Goal: Information Seeking & Learning: Learn about a topic

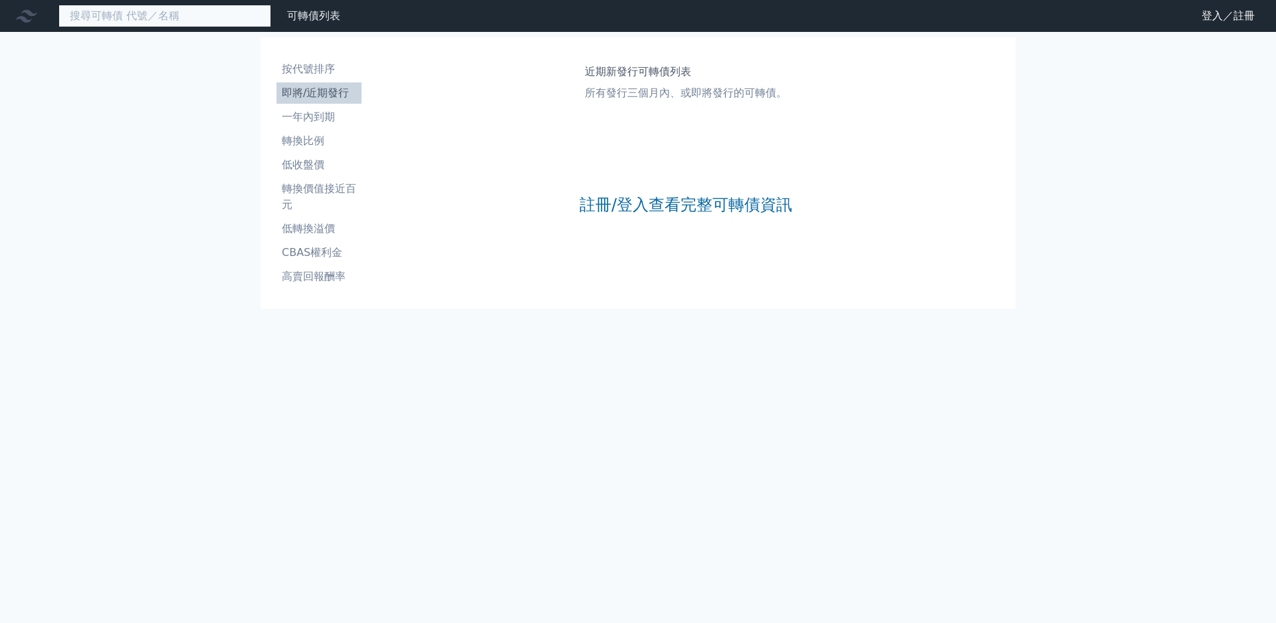
click at [164, 24] on input at bounding box center [164, 16] width 213 height 23
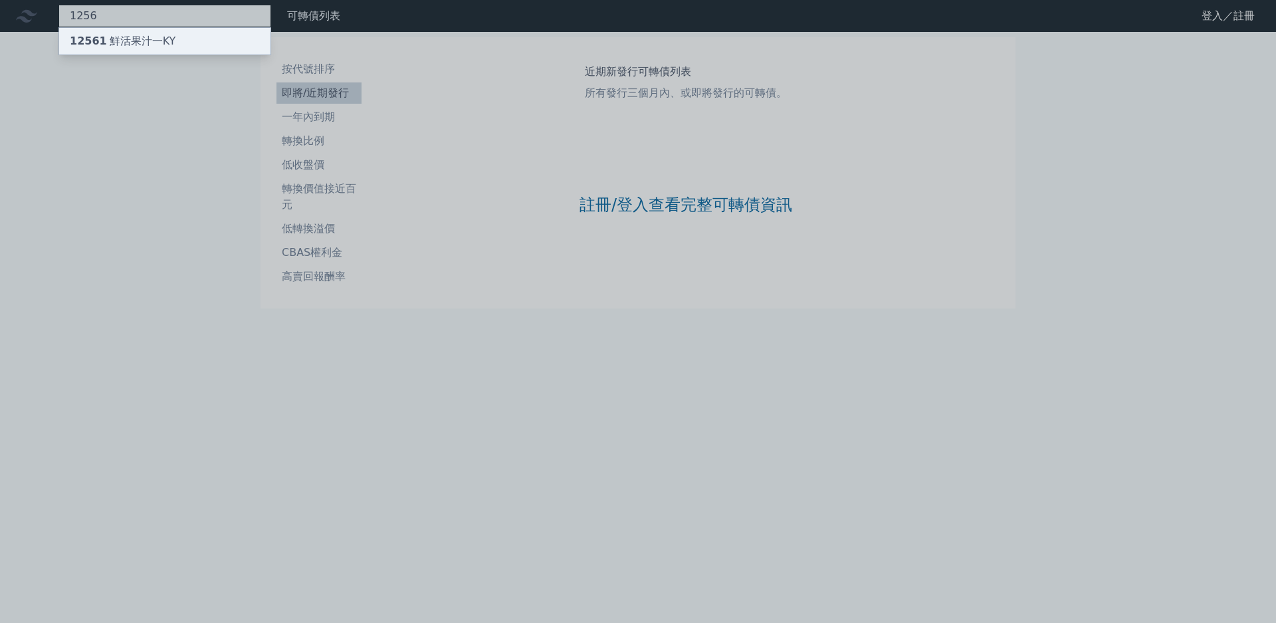
type input "1256"
click at [173, 43] on div "12561 鮮活果汁一KY" at bounding box center [164, 41] width 211 height 27
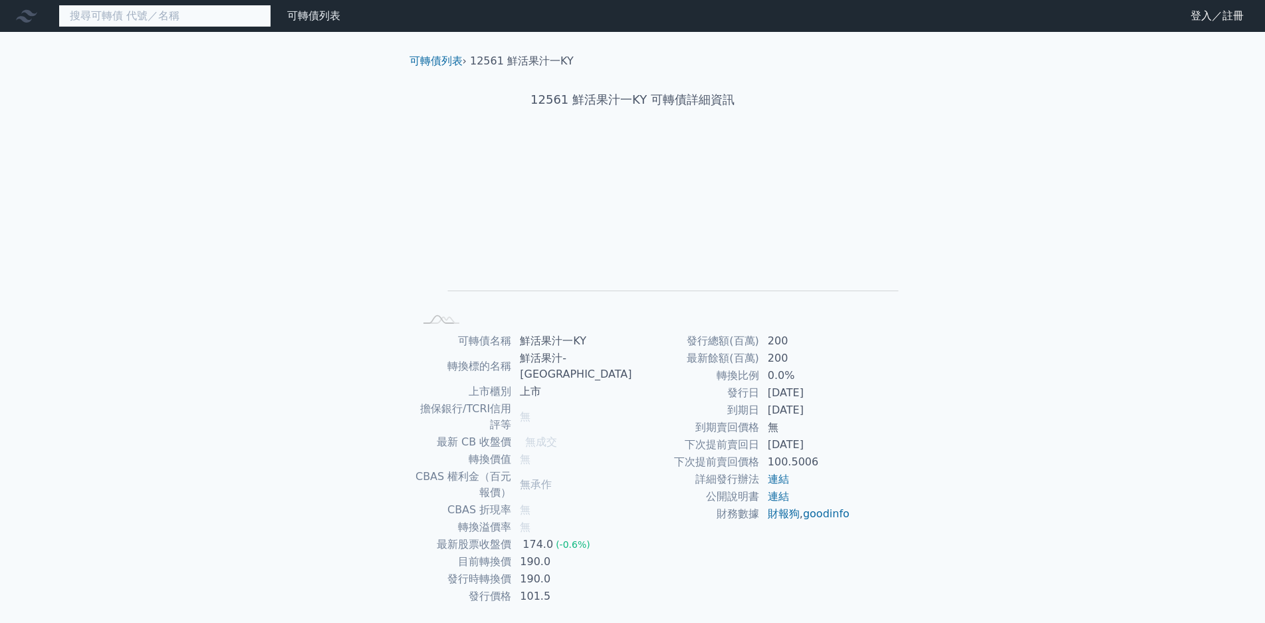
click at [114, 19] on input at bounding box center [164, 16] width 213 height 23
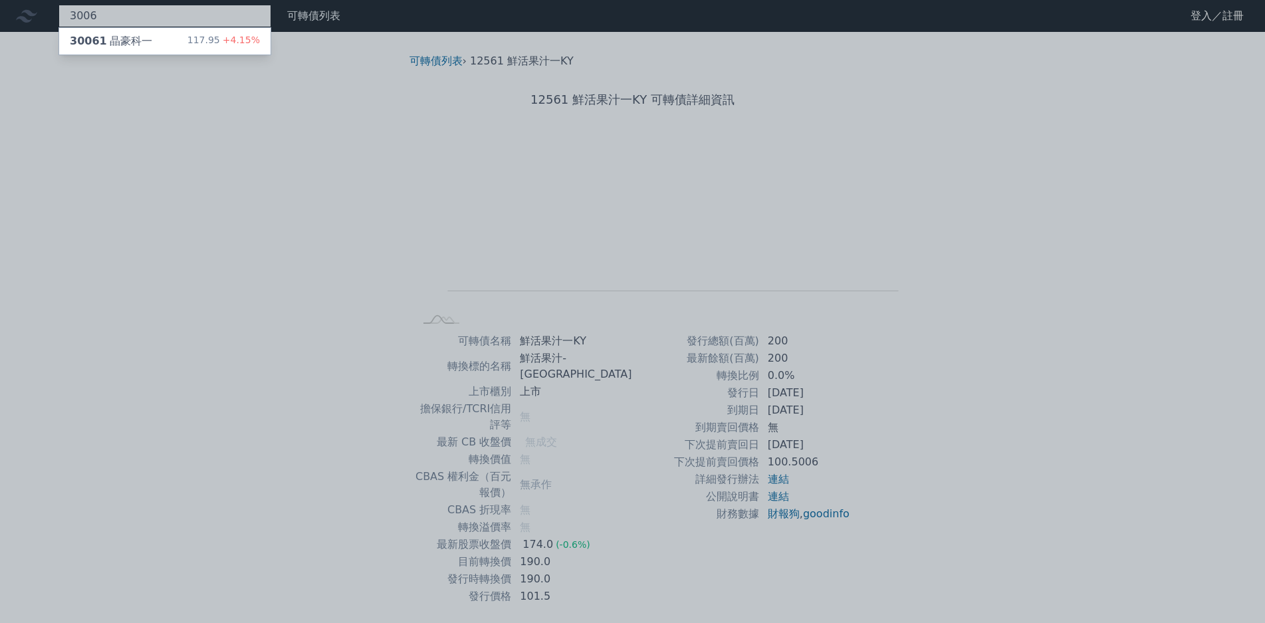
type input "3006"
click at [187, 38] on div "117.95 +4.15%" at bounding box center [223, 41] width 72 height 16
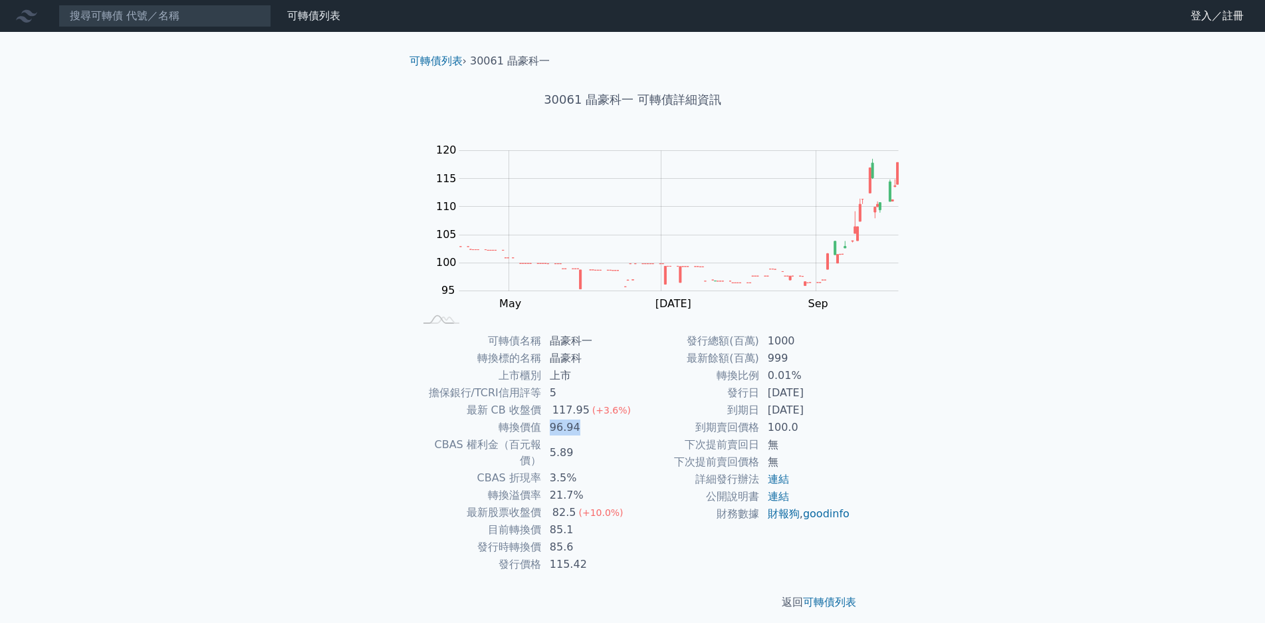
drag, startPoint x: 635, startPoint y: 409, endPoint x: 673, endPoint y: 411, distance: 37.3
click at [633, 419] on td "96.94" at bounding box center [587, 427] width 91 height 17
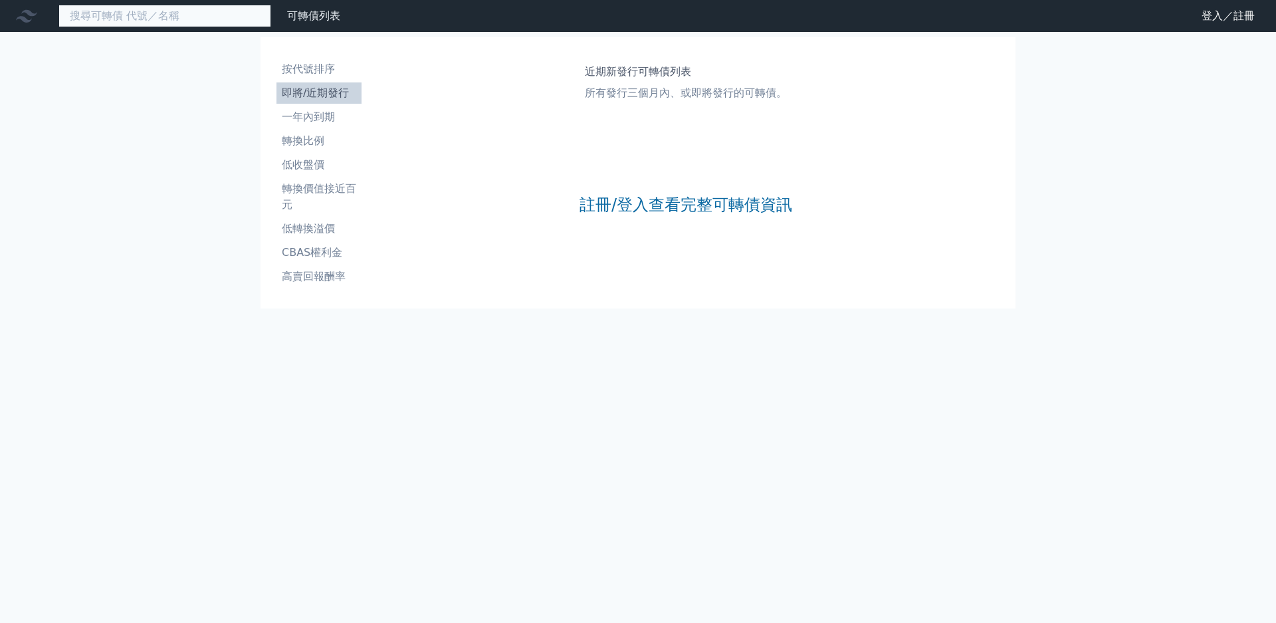
click at [97, 18] on input at bounding box center [164, 16] width 213 height 23
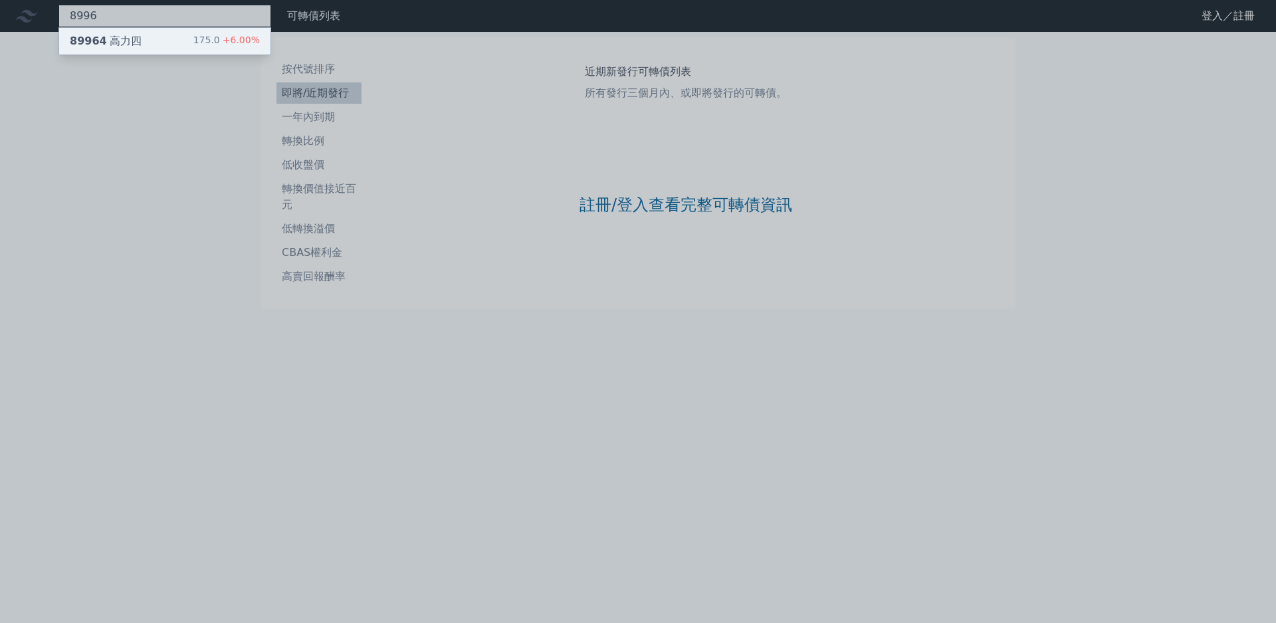
type input "8996"
click at [114, 41] on div "89964 高力四 175.0 +6.00%" at bounding box center [164, 41] width 211 height 27
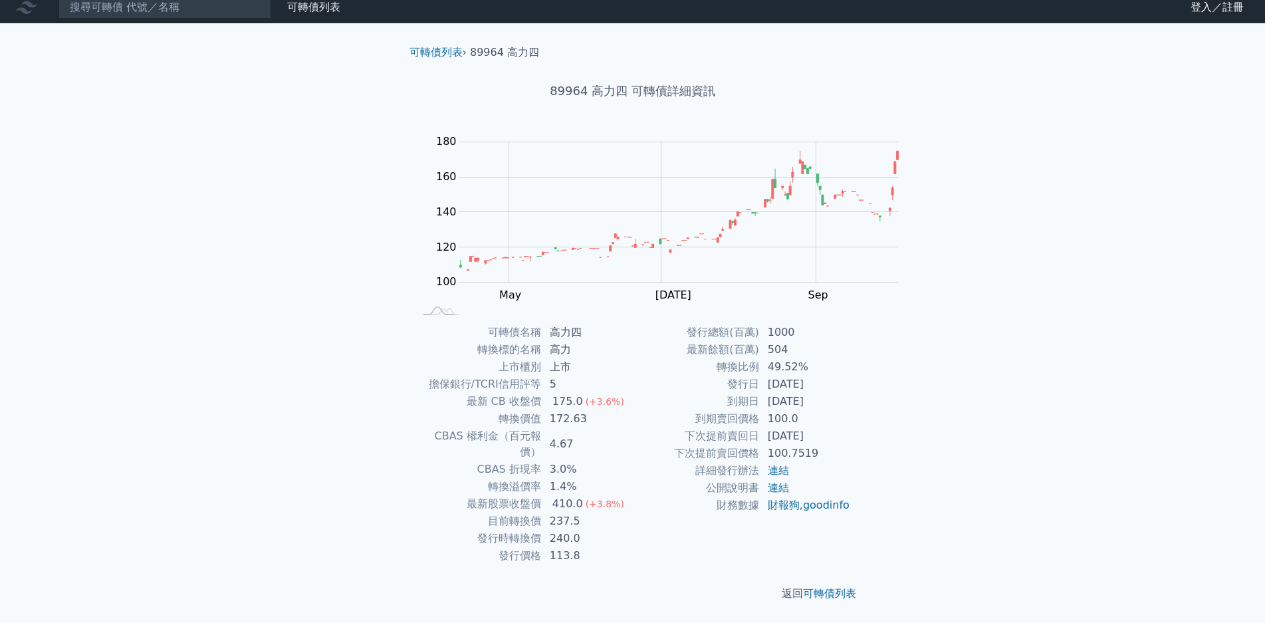
scroll to position [126, 0]
drag, startPoint x: 630, startPoint y: 348, endPoint x: 679, endPoint y: 342, distance: 49.5
click at [633, 495] on tr "最新股票收盤價 410.0 (+3.8%)" at bounding box center [524, 503] width 218 height 17
